Goal: Obtain resource: Download file/media

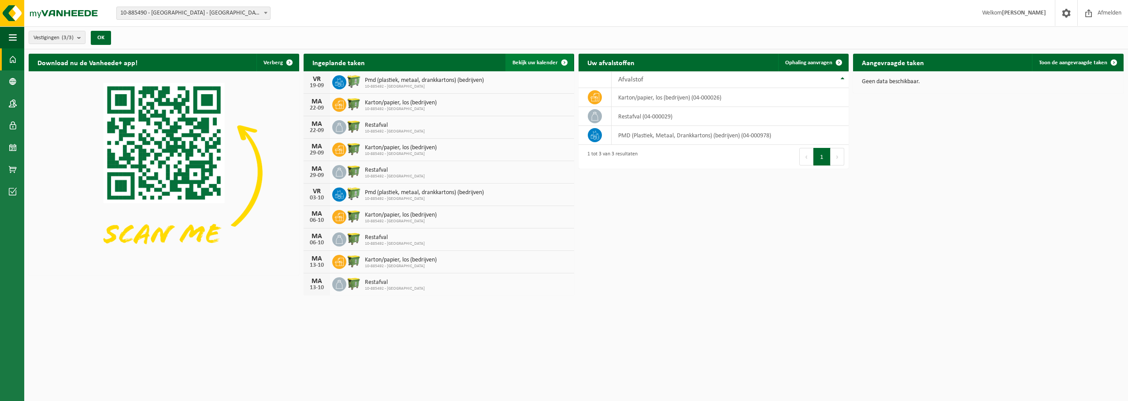
click at [540, 66] on link "Bekijk uw kalender" at bounding box center [539, 63] width 68 height 18
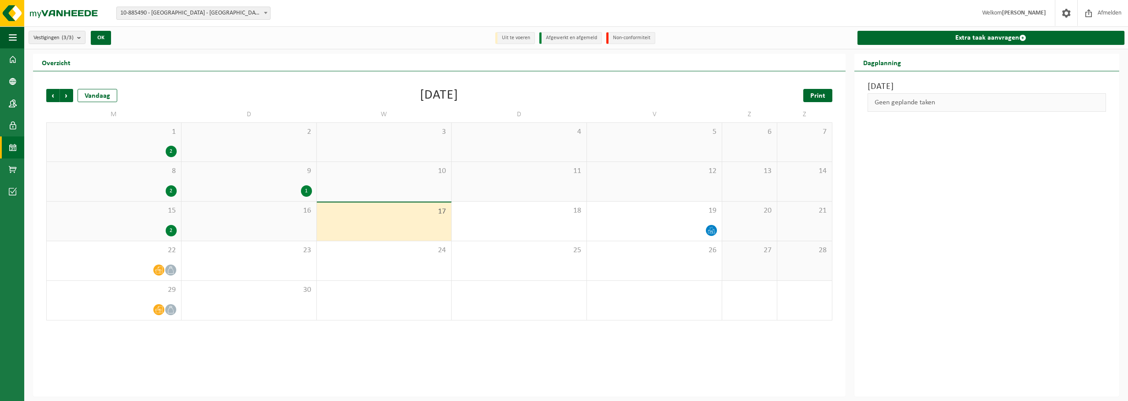
click at [825, 94] on link "Print" at bounding box center [817, 95] width 29 height 13
click at [68, 94] on span "Volgende" at bounding box center [66, 95] width 13 height 13
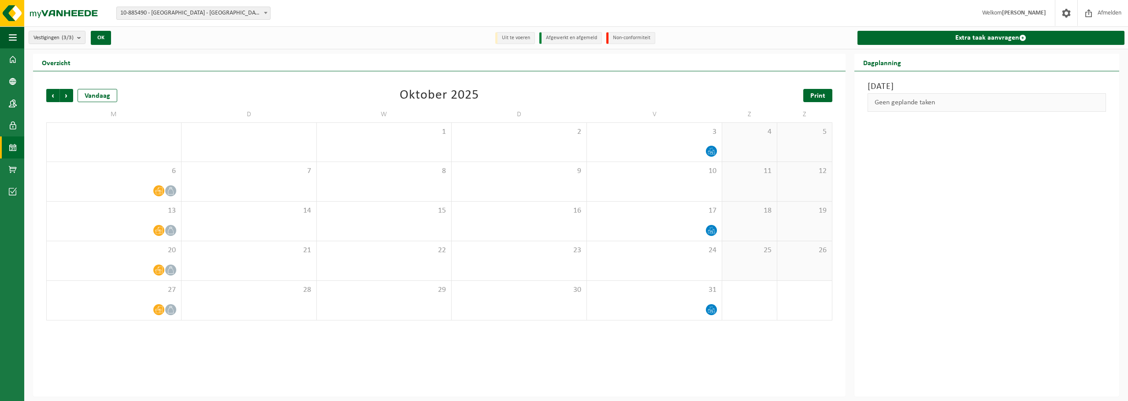
click at [815, 99] on span "Print" at bounding box center [817, 96] width 15 height 7
click at [63, 97] on span "Volgende" at bounding box center [66, 95] width 13 height 13
click at [816, 96] on span "Print" at bounding box center [817, 96] width 15 height 7
